Goal: Communication & Community: Ask a question

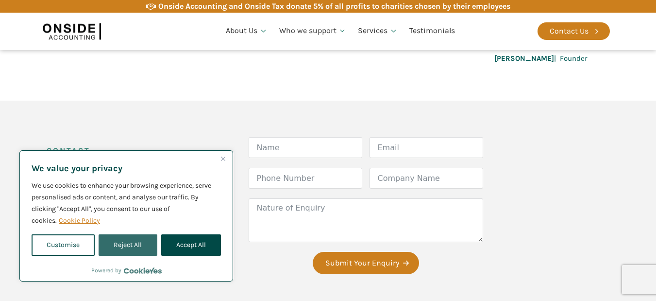
scroll to position [356, 0]
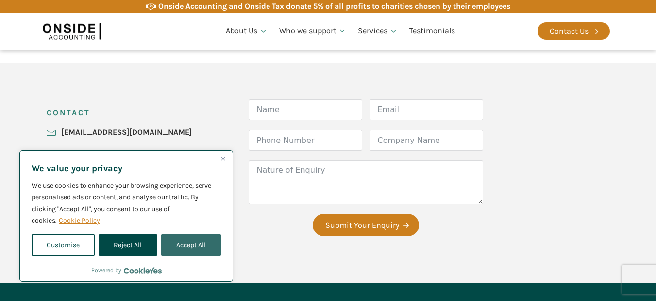
click at [193, 236] on button "Accept All" at bounding box center [191, 244] width 60 height 21
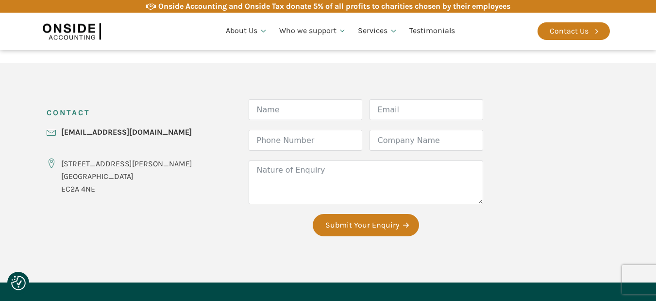
checkbox input "true"
click at [193, 238] on div "CONTACT [EMAIL_ADDRESS][DOMAIN_NAME] [STREET_ADDRESS][PERSON_NAME] Form Name Em…" at bounding box center [328, 172] width 583 height 219
click at [249, 125] on div "Name" at bounding box center [306, 114] width 114 height 31
click at [249, 115] on input "Name" at bounding box center [306, 109] width 114 height 21
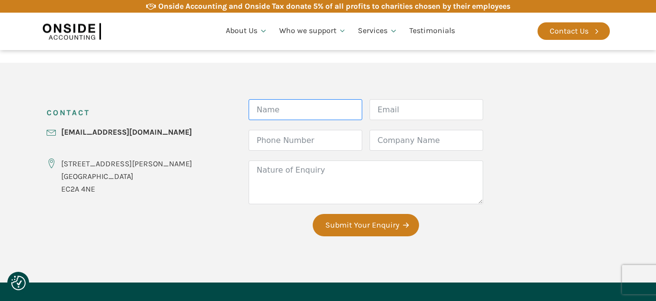
type input "[PERSON_NAME]"
type input "[EMAIL_ADDRESS][DOMAIN_NAME]"
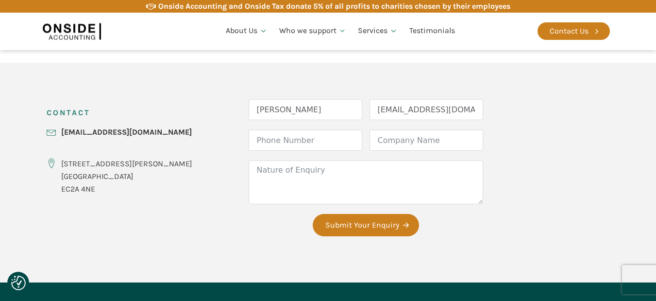
type input "8149805065"
type input "Web Design Innovative"
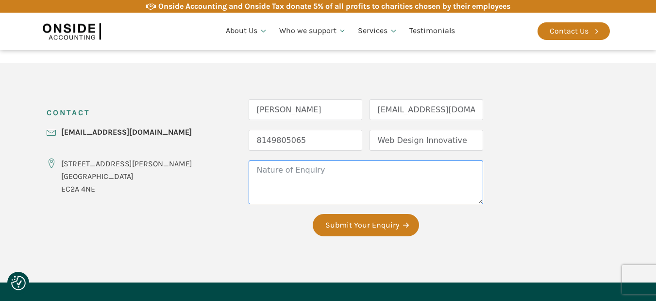
drag, startPoint x: 248, startPoint y: 188, endPoint x: 244, endPoint y: 193, distance: 5.8
click at [249, 193] on textarea "Nature of Enquiry" at bounding box center [366, 182] width 235 height 44
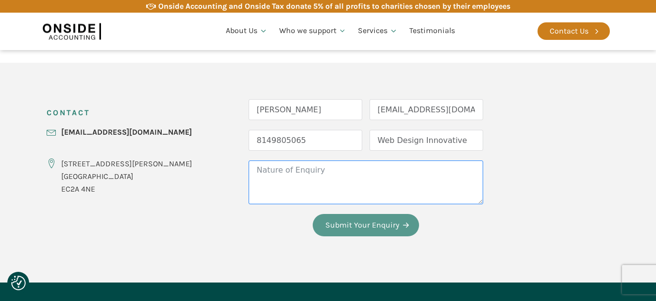
paste textarea "Beloved website owner, I’m Jordan from the [GEOGRAPHIC_DATA], and I’ve been hel…"
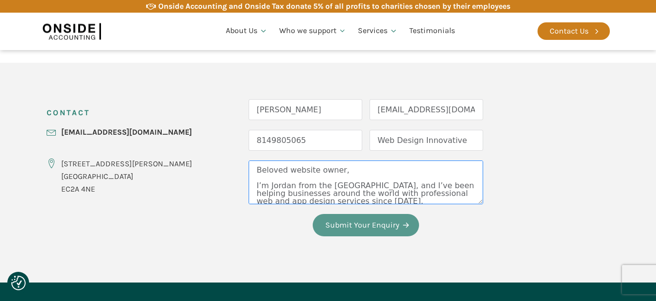
scroll to position [212, 0]
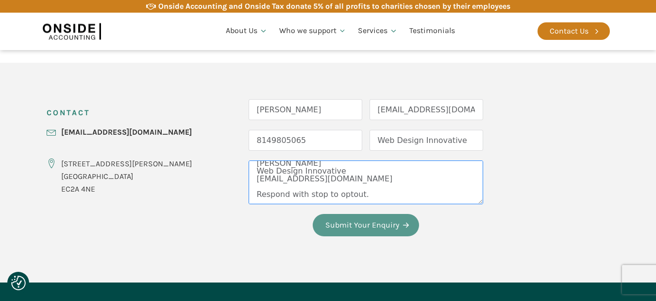
type textarea "Beloved website owner, I’m Jordan from the [GEOGRAPHIC_DATA], and I’ve been hel…"
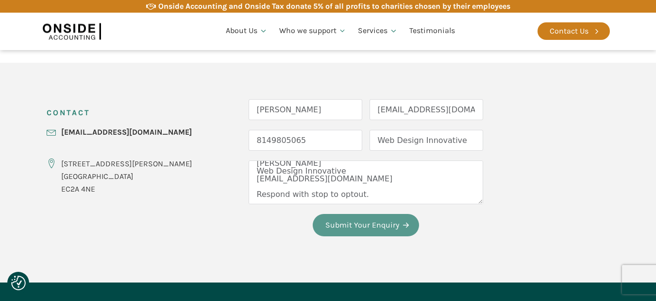
click at [313, 228] on button "Submit Your Enquiry" at bounding box center [366, 225] width 106 height 22
